Goal: Task Accomplishment & Management: Complete application form

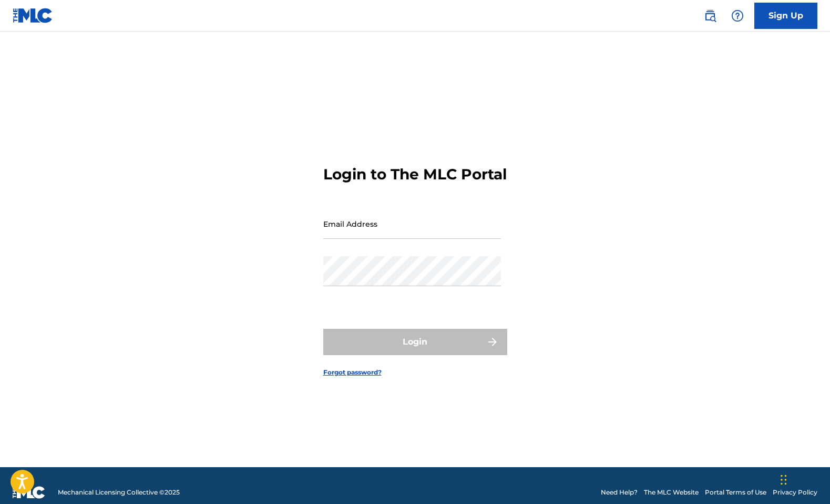
click at [782, 13] on link "Sign Up" at bounding box center [785, 16] width 63 height 26
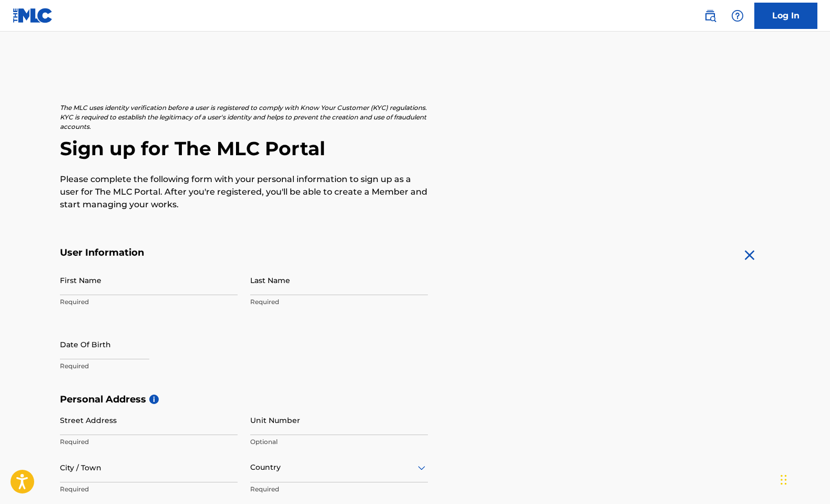
click at [87, 280] on input "First Name" at bounding box center [149, 280] width 178 height 30
type input "[PERSON_NAME]"
type input "[STREET_ADDRESS]"
type input "[GEOGRAPHIC_DATA]"
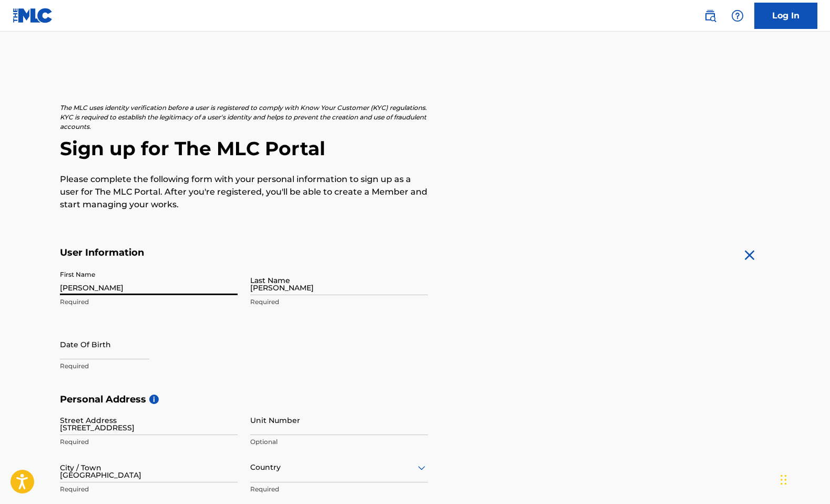
type input "[GEOGRAPHIC_DATA]"
type input "[US_STATE]"
type input "75205"
type input "334"
type input "6502005"
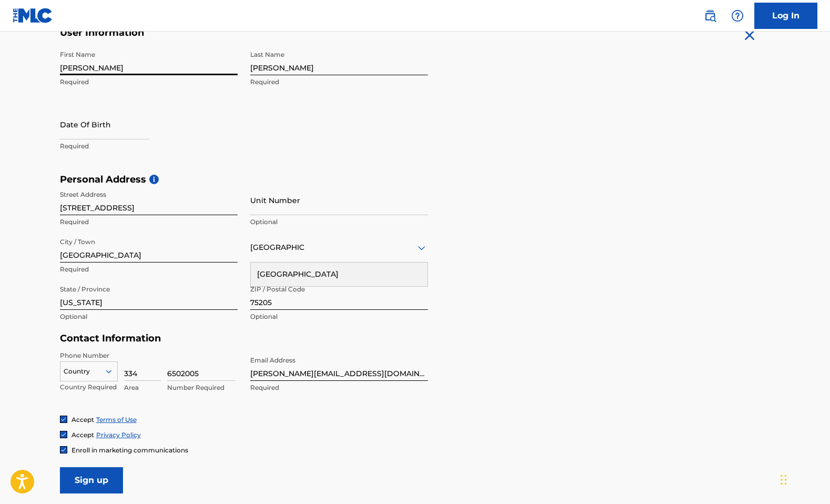
scroll to position [281, 0]
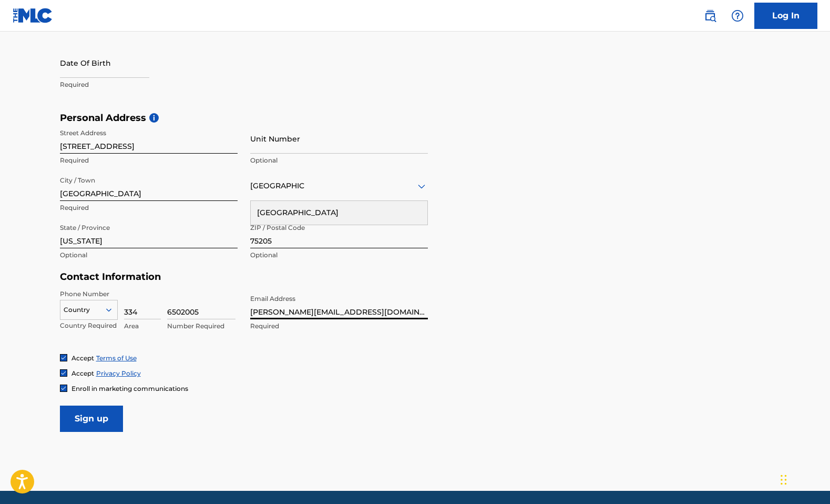
click at [262, 309] on input "[PERSON_NAME][EMAIL_ADDRESS][DOMAIN_NAME]" at bounding box center [339, 304] width 178 height 30
click at [295, 308] on input "[PERSON_NAME][EMAIL_ADDRESS][DOMAIN_NAME]" at bounding box center [339, 304] width 178 height 30
type input "[PERSON_NAME][EMAIL_ADDRESS][DOMAIN_NAME]"
click at [136, 311] on input "334" at bounding box center [142, 304] width 37 height 30
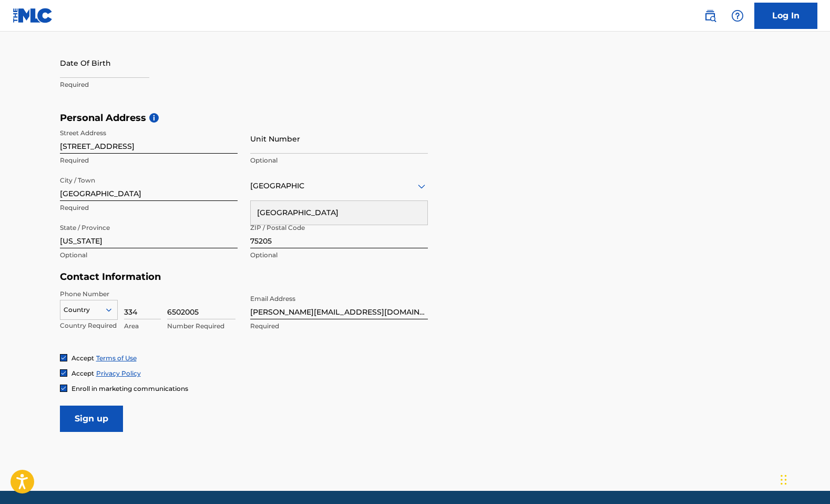
click at [136, 311] on input "334" at bounding box center [142, 304] width 37 height 30
type input "1"
click at [192, 308] on input "6502005" at bounding box center [201, 304] width 68 height 30
type input "953268171"
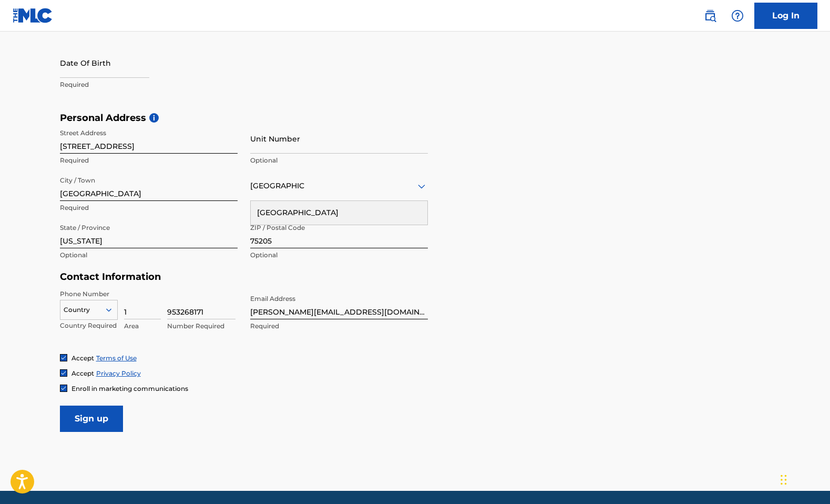
click at [96, 418] on input "Sign up" at bounding box center [91, 418] width 63 height 26
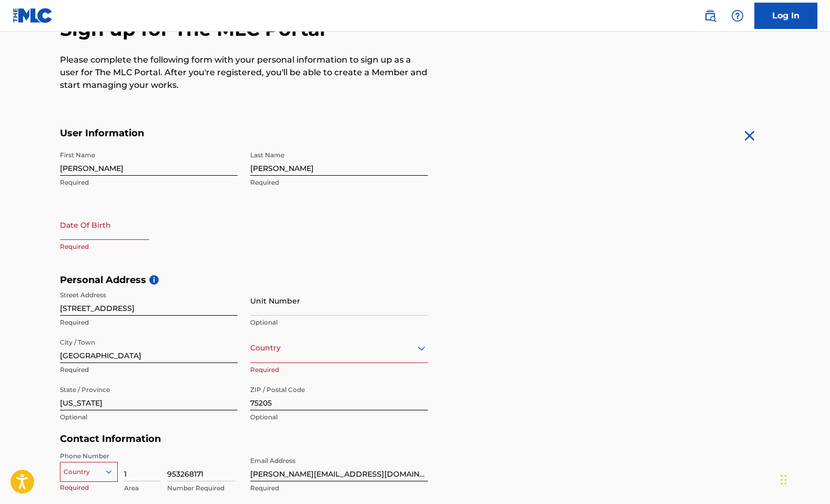
scroll to position [71, 0]
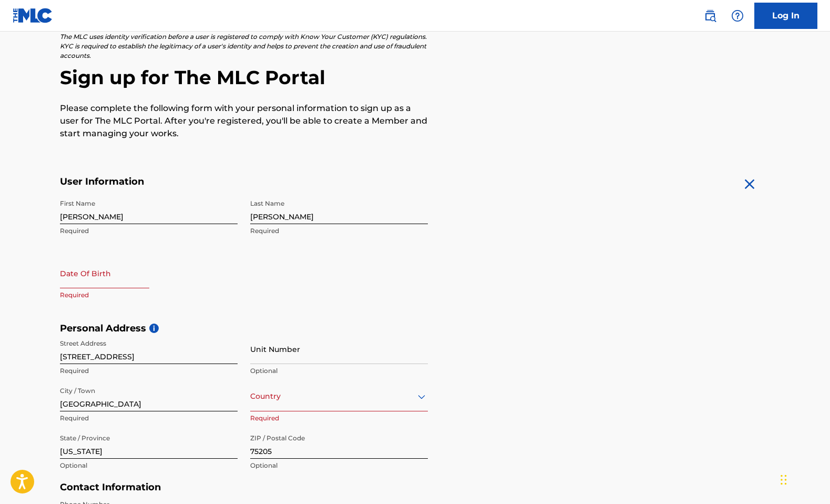
click at [106, 275] on input "text" at bounding box center [104, 273] width 89 height 30
select select "7"
select select "2025"
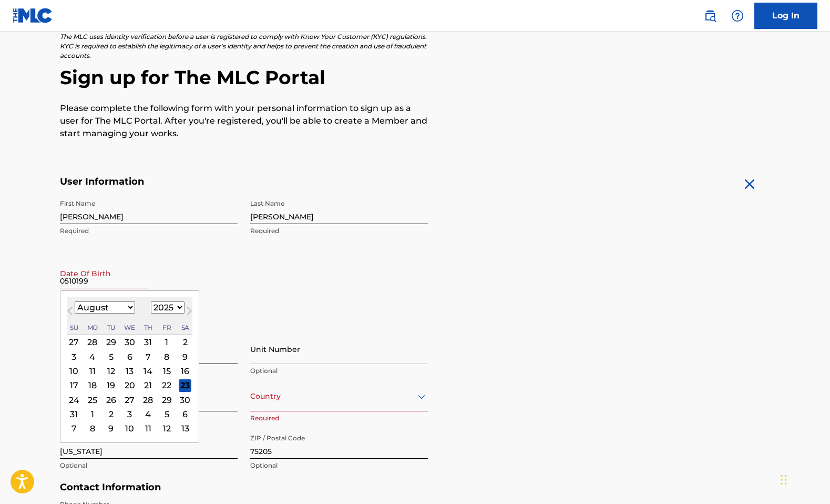
type input "05101993"
click at [149, 274] on div "Date Of Birth Previous Month Next Month August [DATE] February March April May …" at bounding box center [149, 281] width 178 height 47
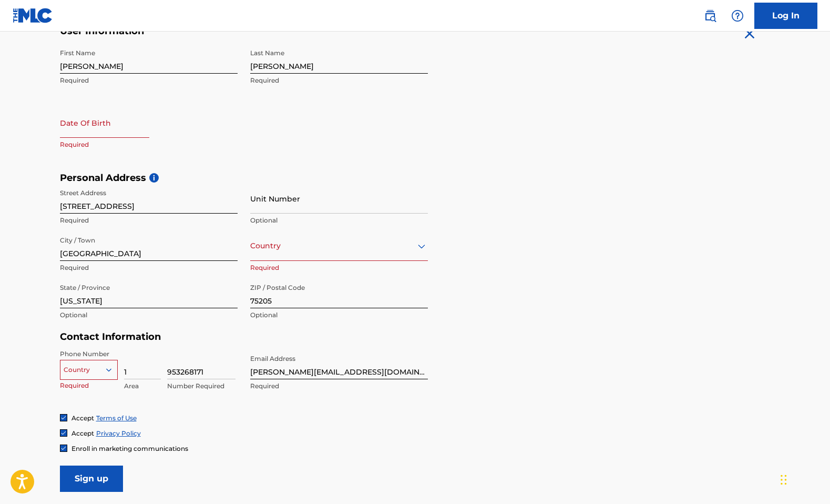
scroll to position [318, 0]
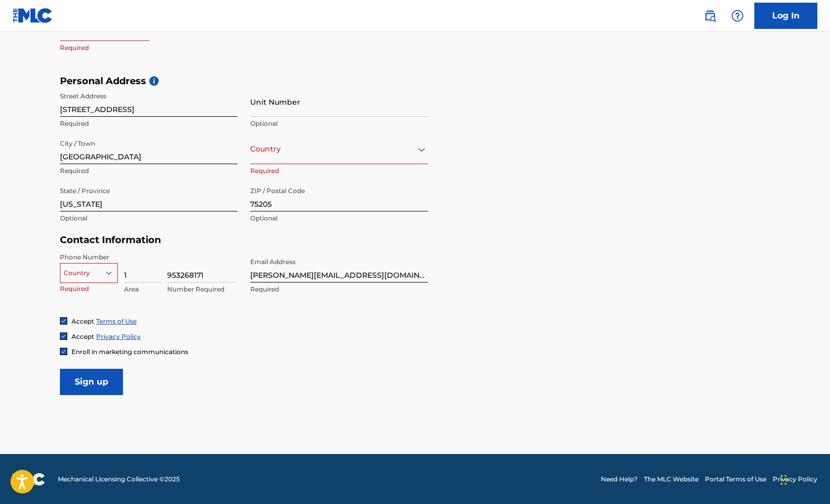
click at [94, 384] on input "Sign up" at bounding box center [91, 381] width 63 height 26
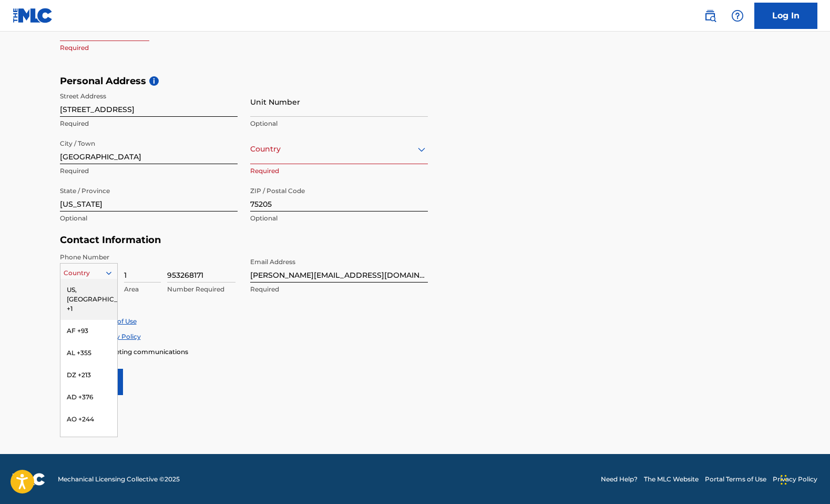
click at [90, 272] on div at bounding box center [88, 273] width 57 height 12
click at [90, 289] on div "US, [GEOGRAPHIC_DATA] +1" at bounding box center [88, 299] width 57 height 41
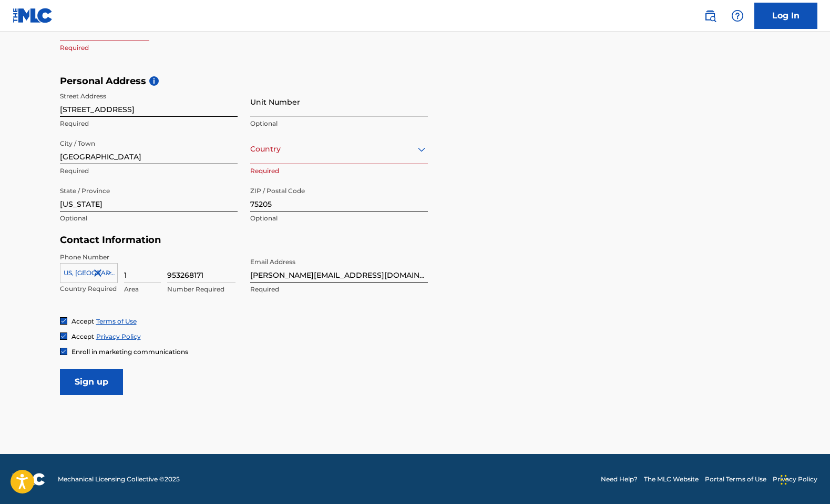
click at [100, 381] on input "Sign up" at bounding box center [91, 381] width 63 height 26
click at [133, 276] on input "1" at bounding box center [142, 267] width 37 height 30
click at [178, 347] on span "Enroll in marketing communications" at bounding box center [129, 351] width 117 height 8
click at [138, 279] on input at bounding box center [142, 267] width 37 height 30
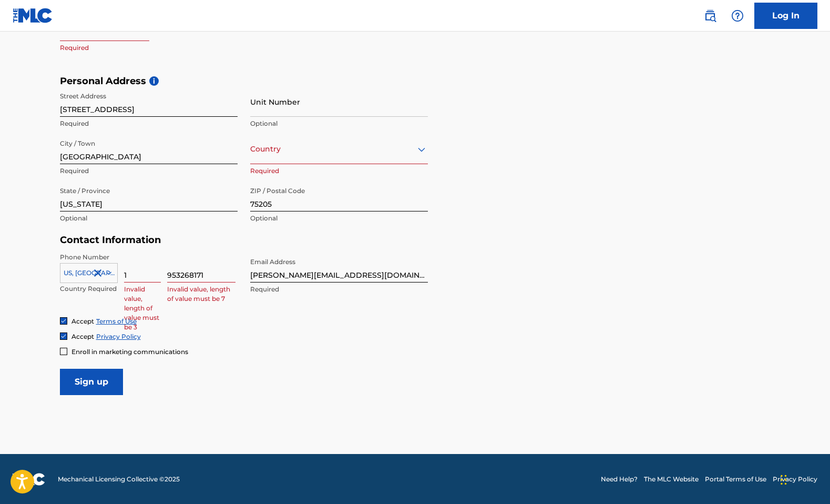
type input "1"
click at [191, 279] on input "953268171" at bounding box center [201, 267] width 68 height 30
type input "9563268171"
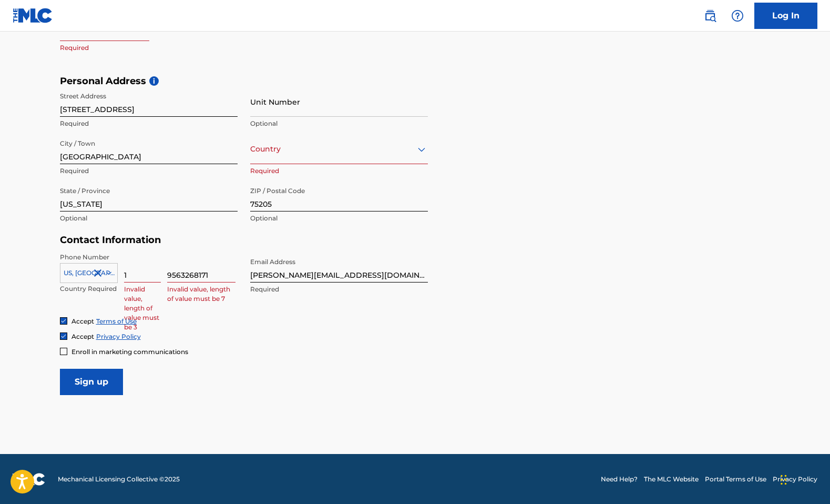
click at [86, 380] on input "Sign up" at bounding box center [91, 381] width 63 height 26
click at [63, 355] on form "User Information First Name [PERSON_NAME] Required Last Name [PERSON_NAME] Requ…" at bounding box center [415, 162] width 711 height 466
click at [61, 353] on div at bounding box center [63, 350] width 7 height 7
click at [79, 373] on input "Sign up" at bounding box center [91, 381] width 63 height 26
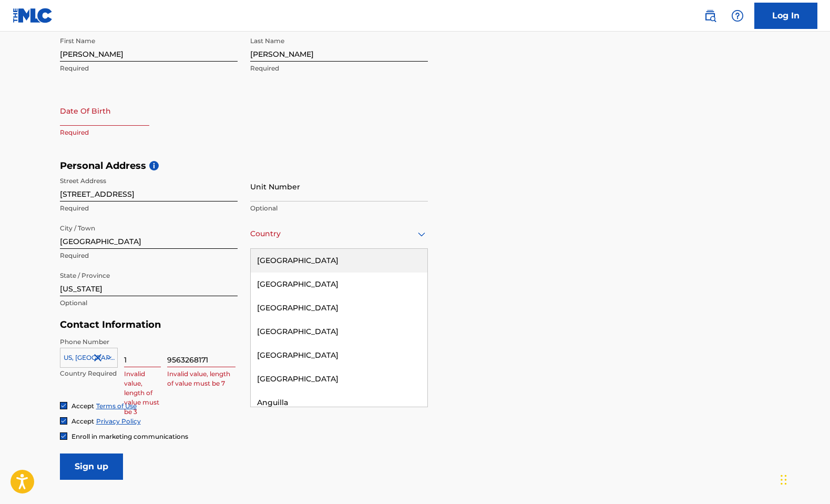
scroll to position [233, 0]
click at [290, 233] on div at bounding box center [339, 234] width 178 height 13
click at [291, 264] on div "[GEOGRAPHIC_DATA]" at bounding box center [339, 261] width 177 height 24
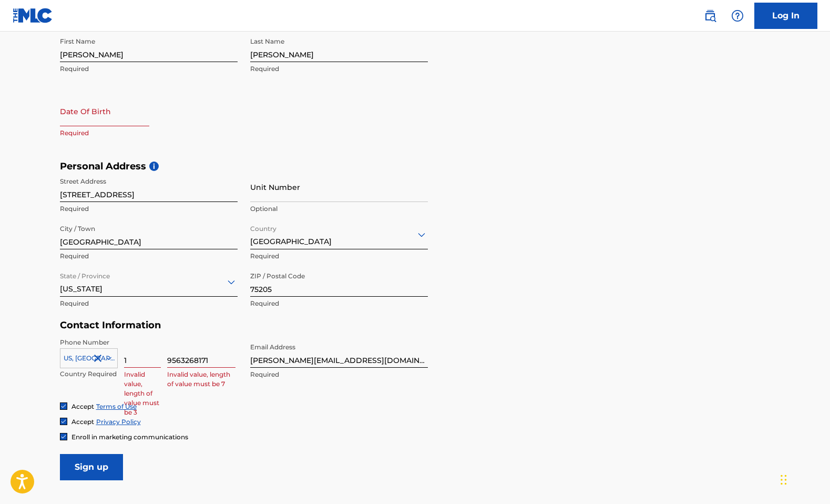
click at [85, 116] on input "text" at bounding box center [104, 111] width 89 height 30
select select "7"
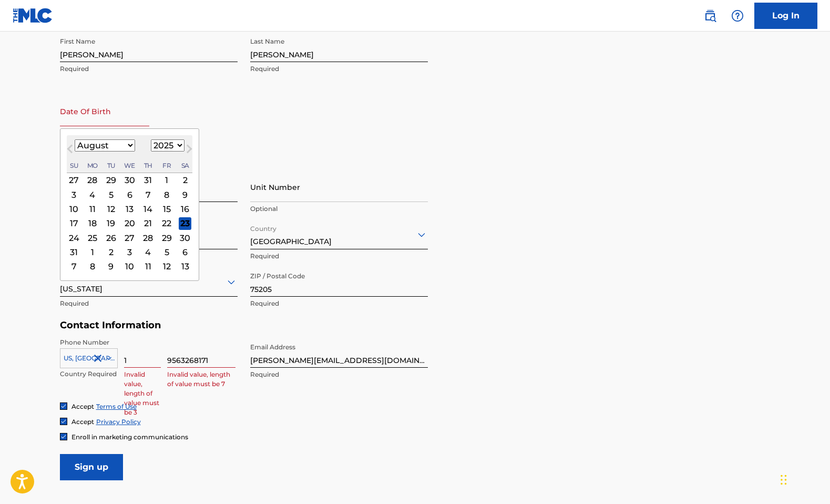
click at [168, 139] on select "1899 1900 1901 1902 1903 1904 1905 1906 1907 1908 1909 1910 1911 1912 1913 1914…" at bounding box center [168, 145] width 34 height 12
select select "1993"
click at [151, 139] on select "1899 1900 1901 1902 1903 1904 1905 1906 1907 1908 1909 1910 1911 1912 1913 1914…" at bounding box center [168, 145] width 34 height 12
click at [114, 143] on select "January February March April May June July August September October November De…" at bounding box center [105, 145] width 60 height 12
select select "4"
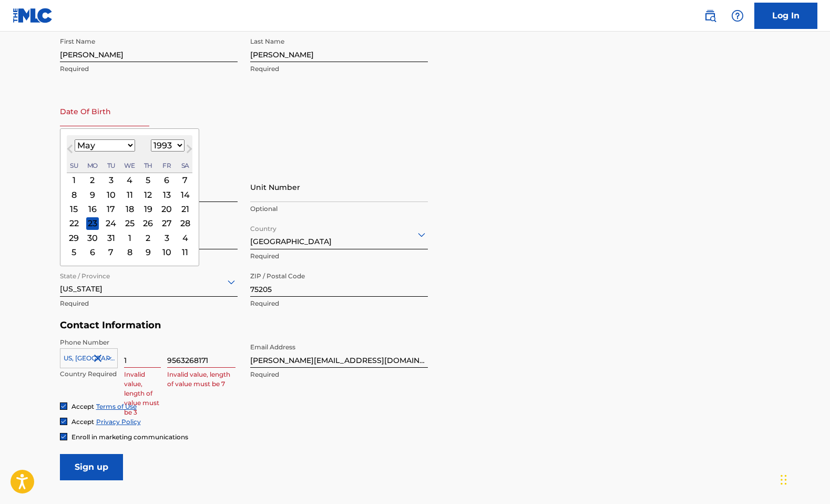
click at [75, 139] on select "January February March April May June July August September October November De…" at bounding box center [105, 145] width 60 height 12
click at [92, 212] on div "10" at bounding box center [92, 208] width 13 height 13
type input "[DATE]"
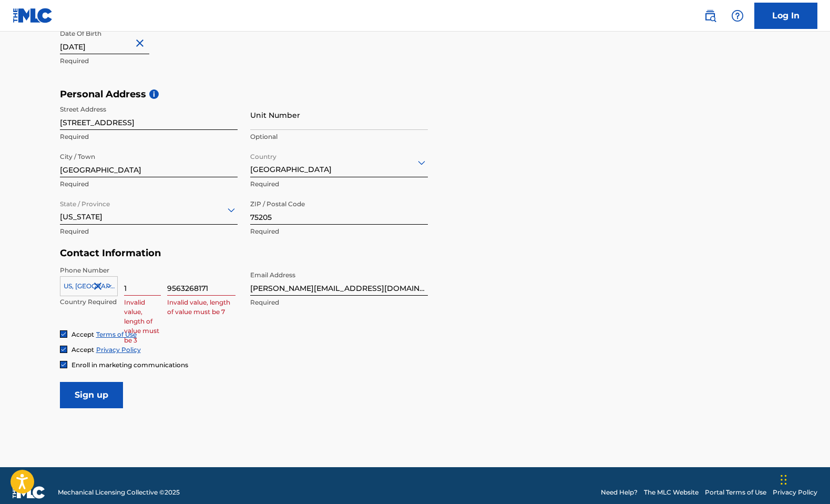
scroll to position [318, 0]
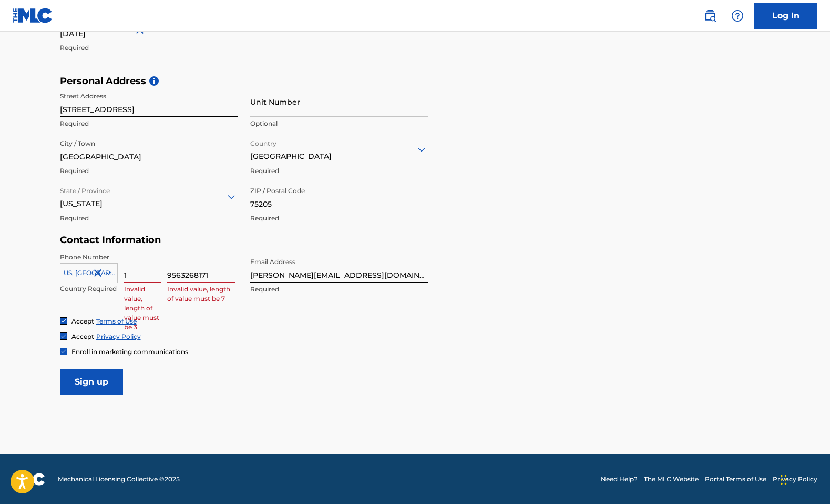
click at [103, 379] on input "Sign up" at bounding box center [91, 381] width 63 height 26
click at [179, 279] on input "9563268171" at bounding box center [201, 267] width 68 height 30
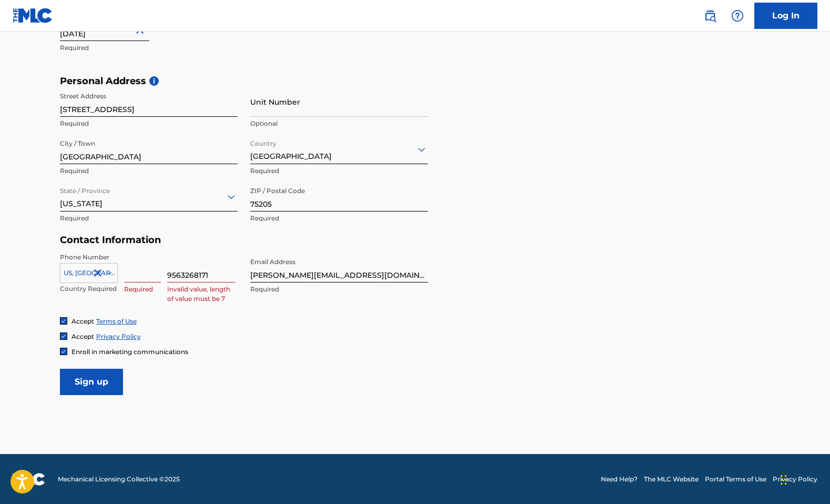
click at [179, 278] on input "9563268171" at bounding box center [201, 267] width 68 height 30
type input "3268171"
click at [150, 276] on input at bounding box center [142, 267] width 37 height 30
type input "956"
click at [377, 389] on form "User Information First Name [PERSON_NAME] Required Last Name [PERSON_NAME] Requ…" at bounding box center [415, 162] width 711 height 466
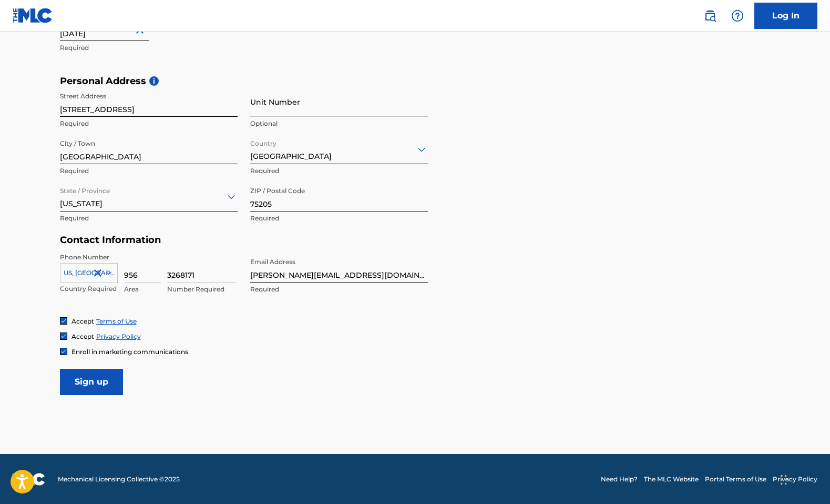
click at [99, 381] on input "Sign up" at bounding box center [91, 381] width 63 height 26
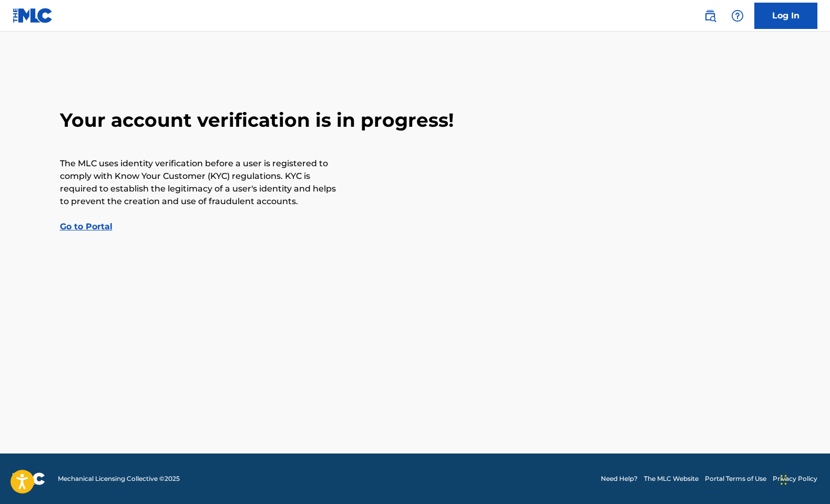
click at [100, 229] on link "Go to Portal" at bounding box center [86, 226] width 53 height 10
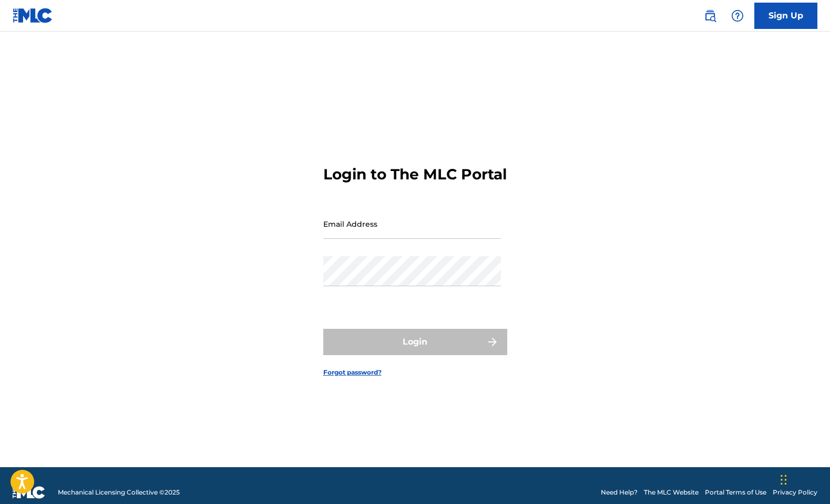
click at [362, 239] on input "Email Address" at bounding box center [412, 224] width 178 height 30
type input "[PERSON_NAME][EMAIL_ADDRESS][DOMAIN_NAME]"
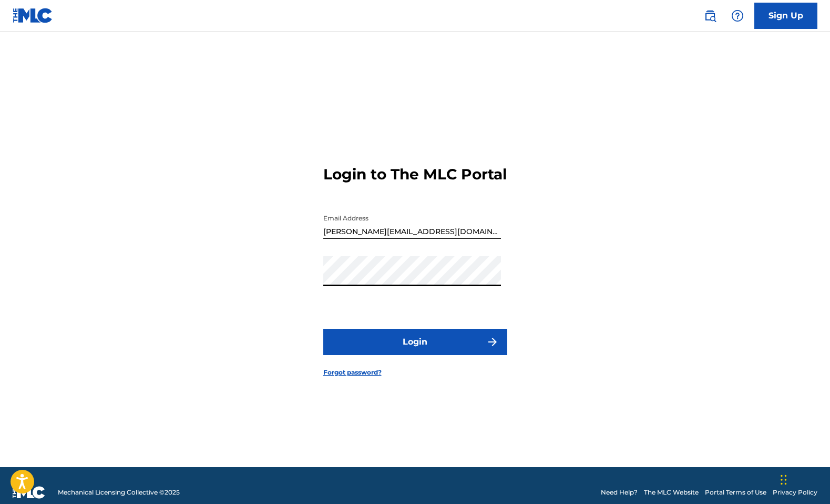
click at [415, 355] on button "Login" at bounding box center [415, 342] width 184 height 26
